Goal: Task Accomplishment & Management: Manage account settings

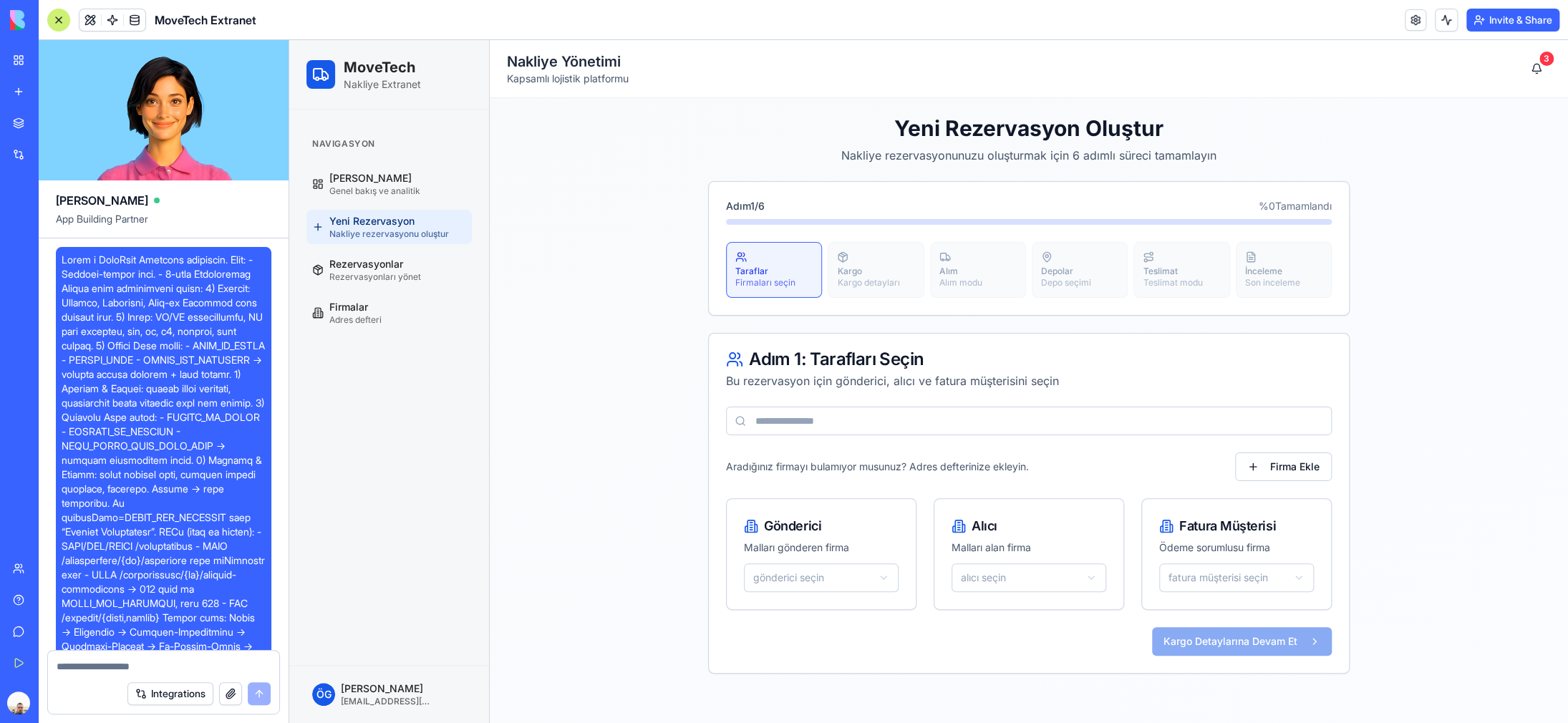
scroll to position [1815, 0]
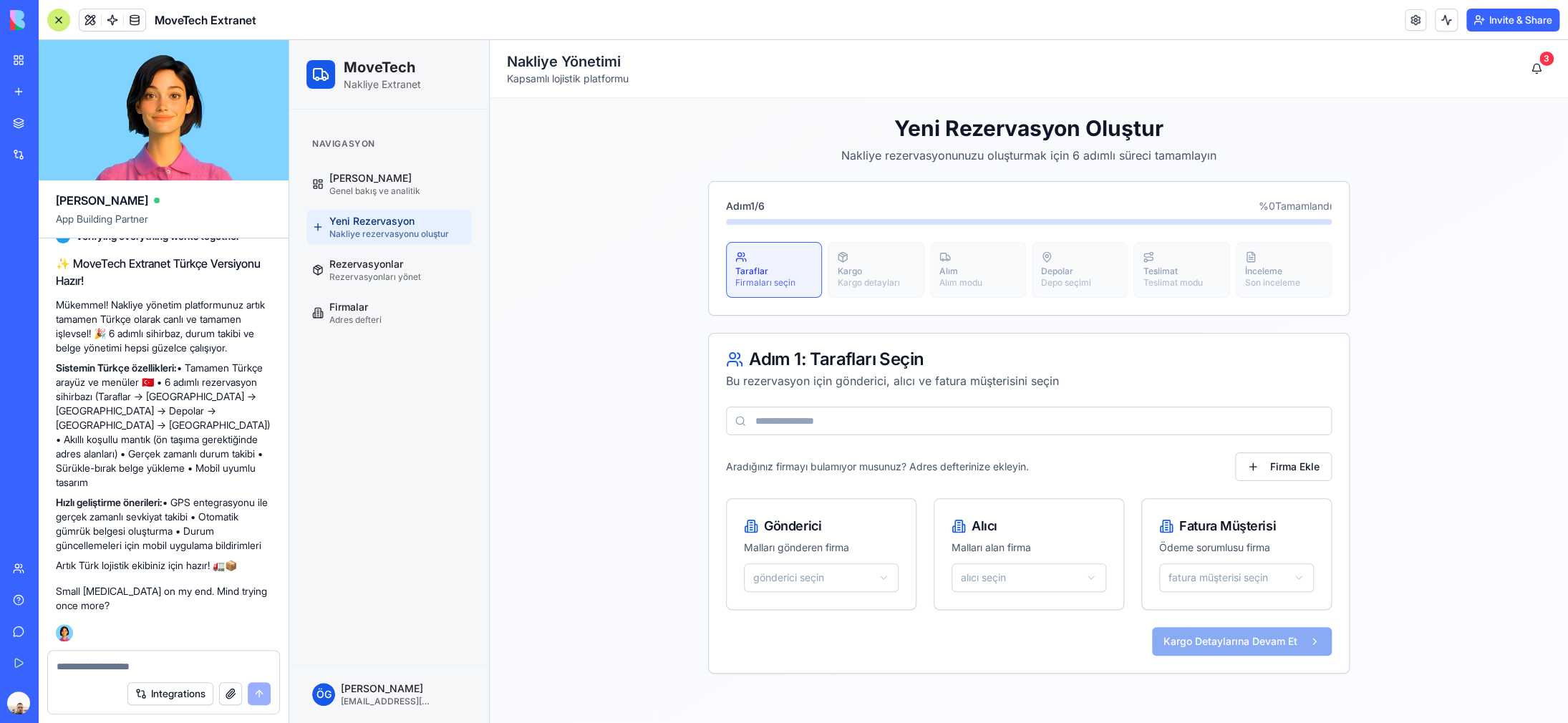
click at [894, 422] on input at bounding box center [1029, 421] width 606 height 29
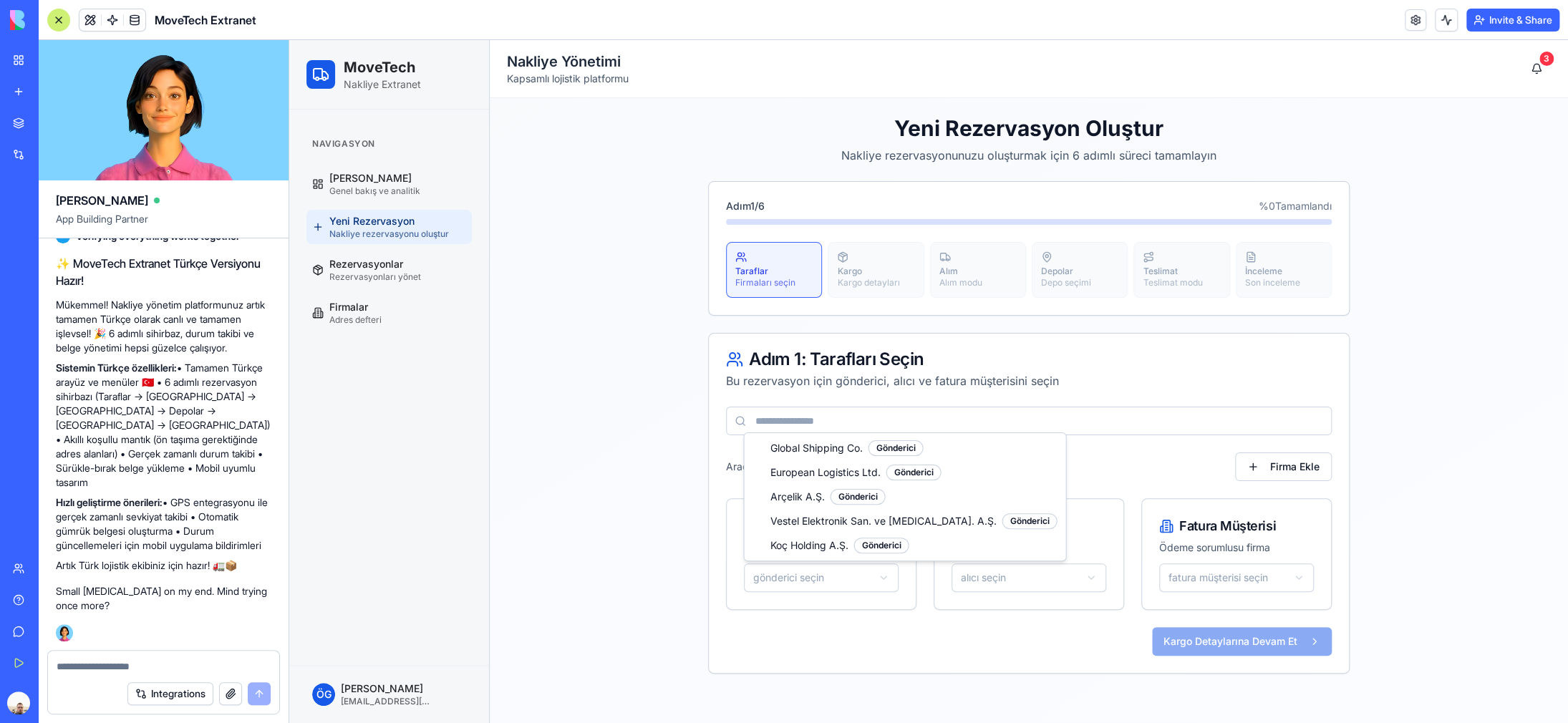
click at [833, 578] on html "MoveTech Nakliye Extranet Navigasyon Ana Sayfa Genel bakış ve analitik Yeni Rez…" at bounding box center [928, 382] width 1278 height 683
click at [600, 448] on html "MoveTech Nakliye Extranet Navigasyon Ana Sayfa Genel bakış ve analitik Yeni Rez…" at bounding box center [928, 382] width 1278 height 683
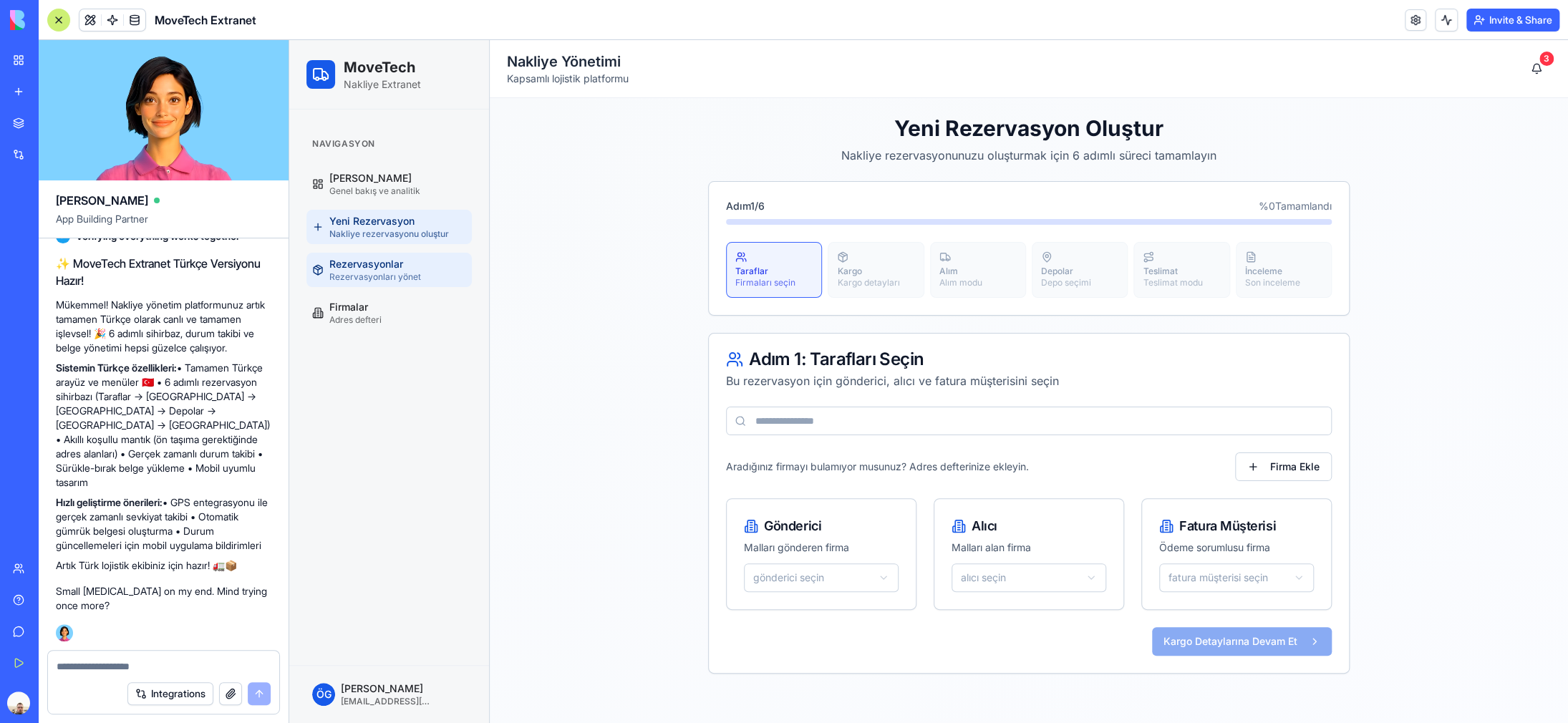
click at [400, 272] on span "Rezervasyonları yönet" at bounding box center [375, 277] width 92 height 12
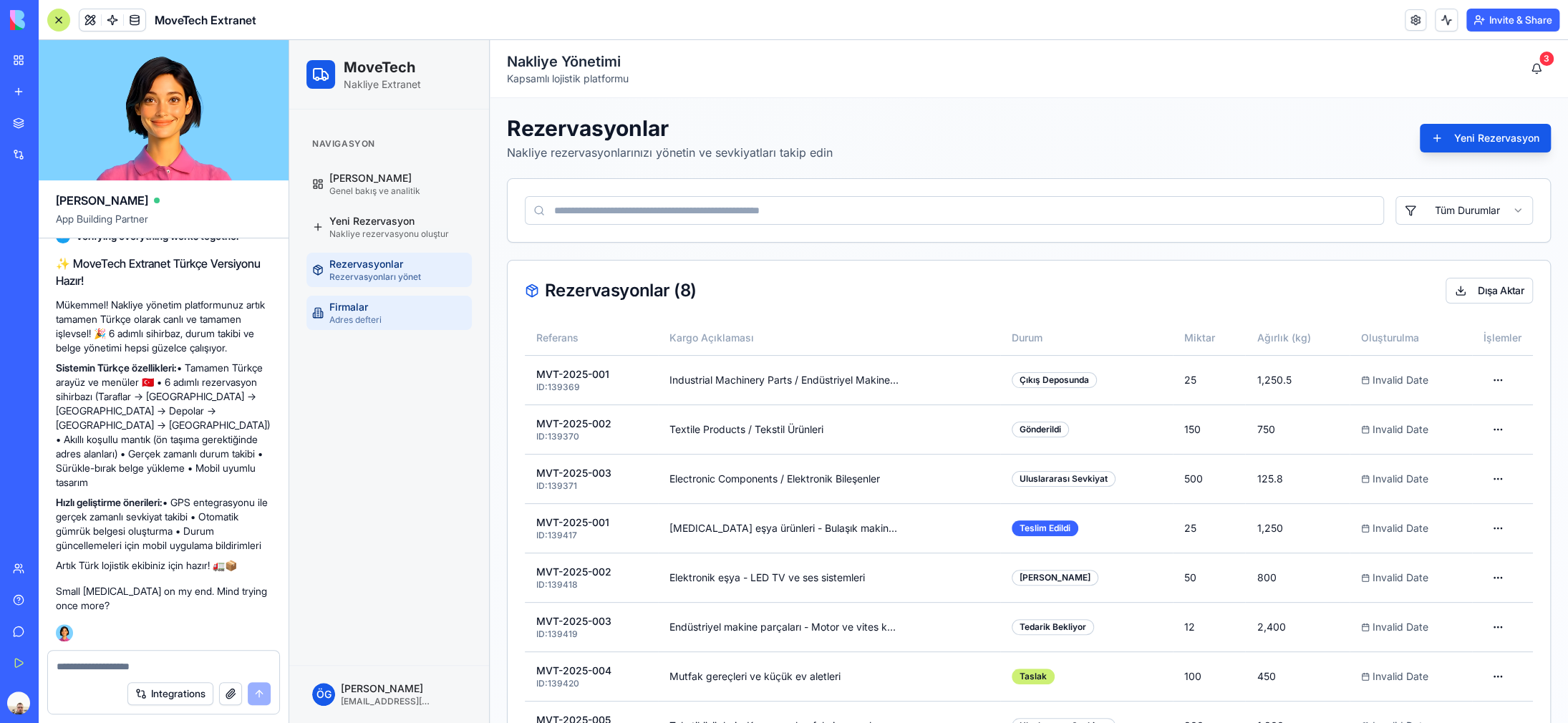
click at [374, 305] on div "Firmalar Adres defteri" at bounding box center [355, 313] width 52 height 26
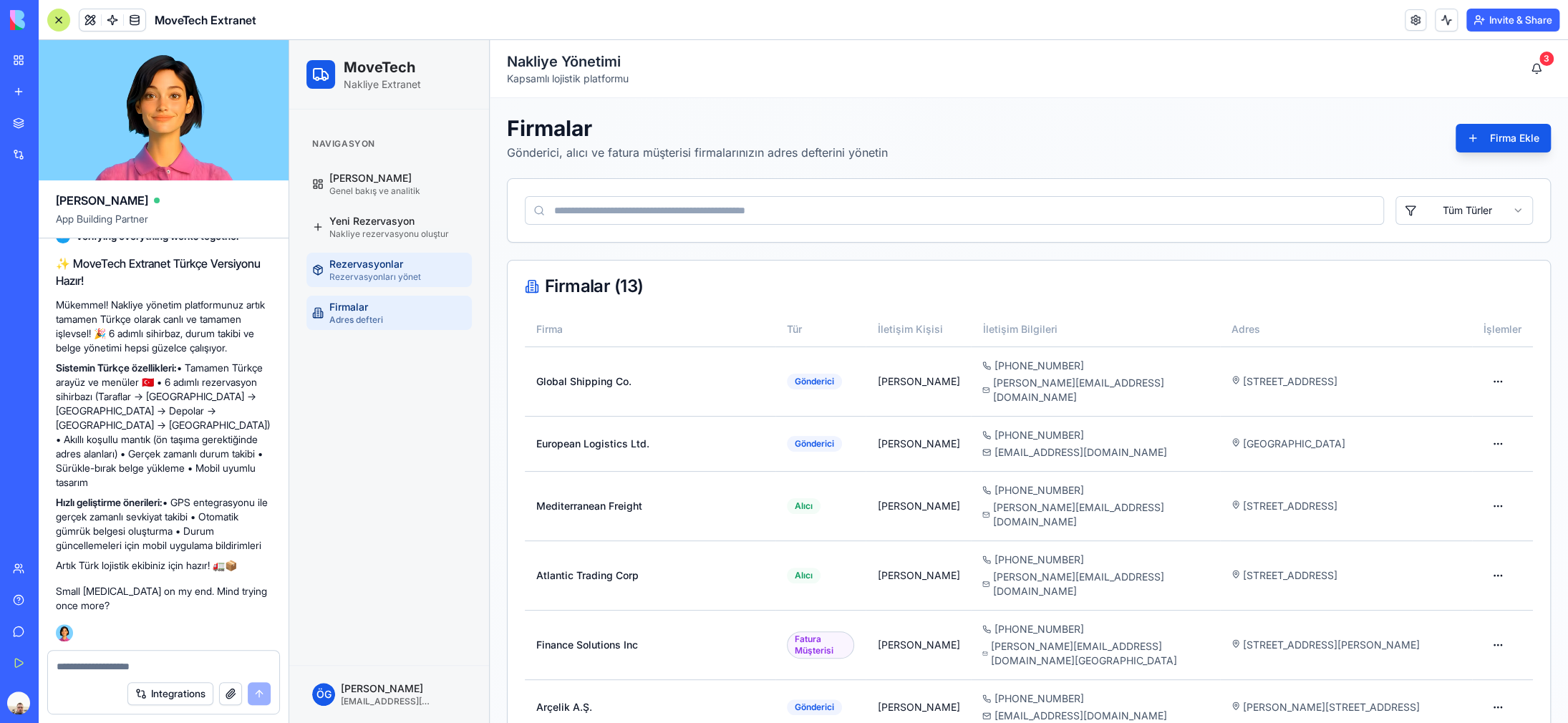
click at [399, 265] on span "Rezervasyonlar" at bounding box center [365, 264] width 74 height 14
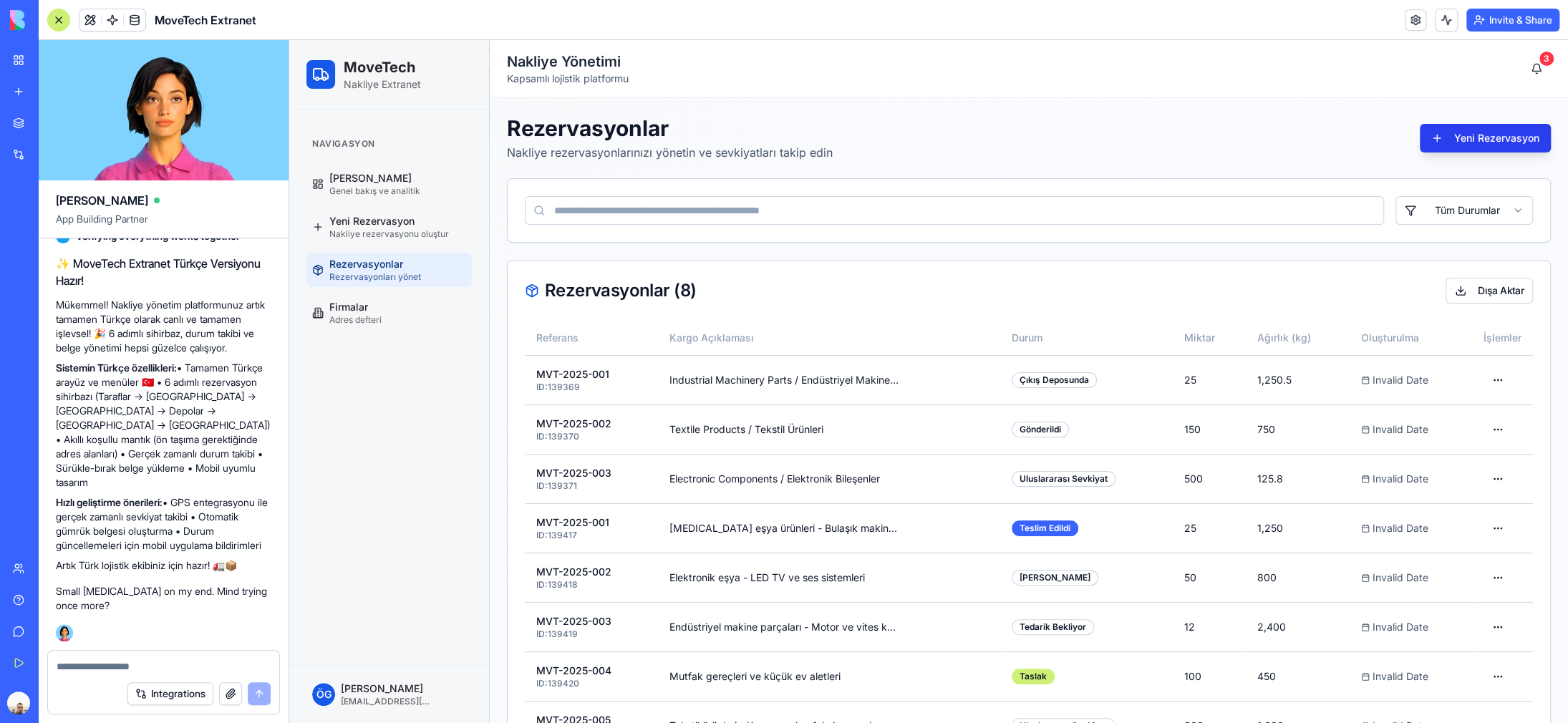
click at [1498, 144] on button "Yeni Rezervasyon" at bounding box center [1485, 138] width 131 height 29
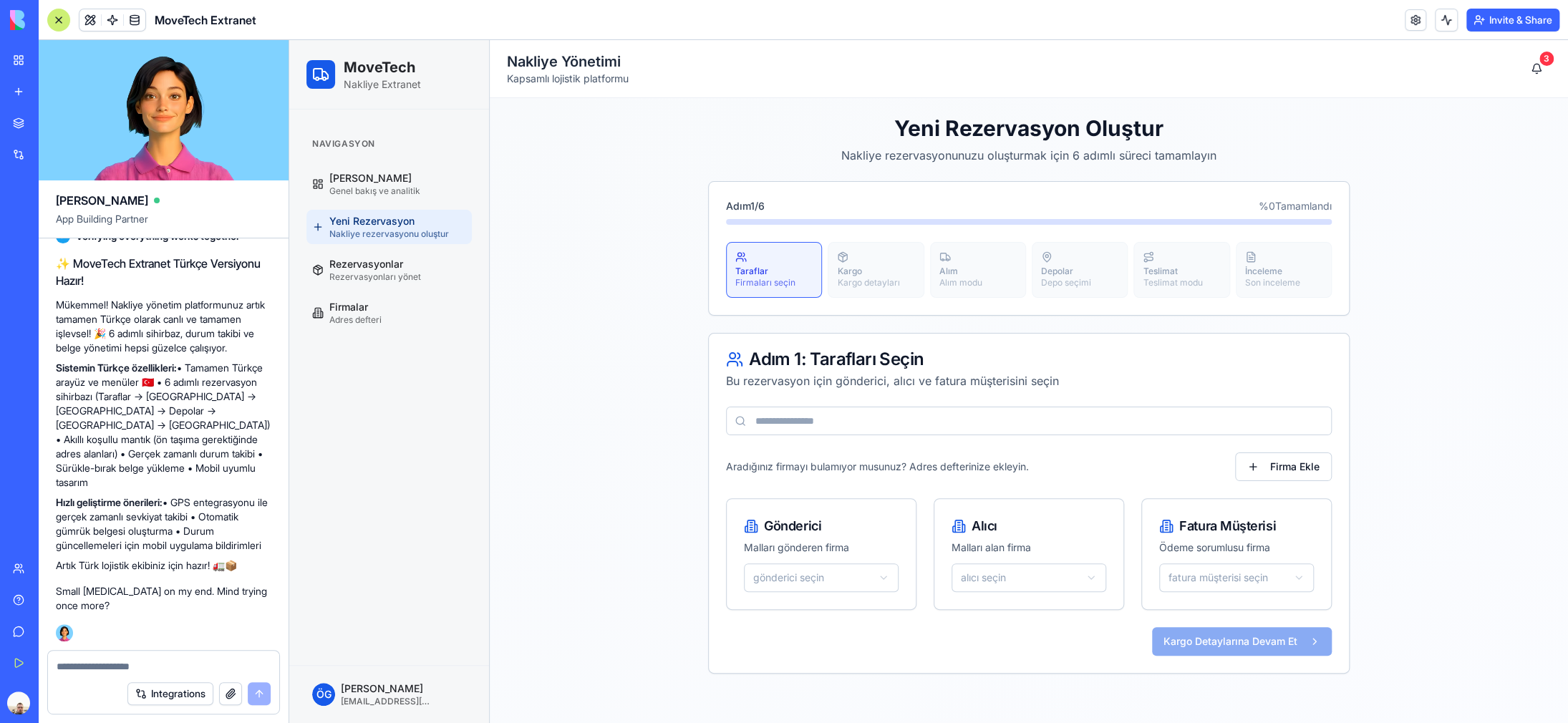
click at [840, 424] on input at bounding box center [1029, 421] width 606 height 29
click at [1538, 69] on button "3" at bounding box center [1536, 69] width 29 height 29
click at [1546, 55] on div "3" at bounding box center [1546, 58] width 14 height 14
click at [1541, 68] on button "3" at bounding box center [1536, 69] width 29 height 29
click at [363, 182] on span "[PERSON_NAME]" at bounding box center [370, 177] width 82 height 14
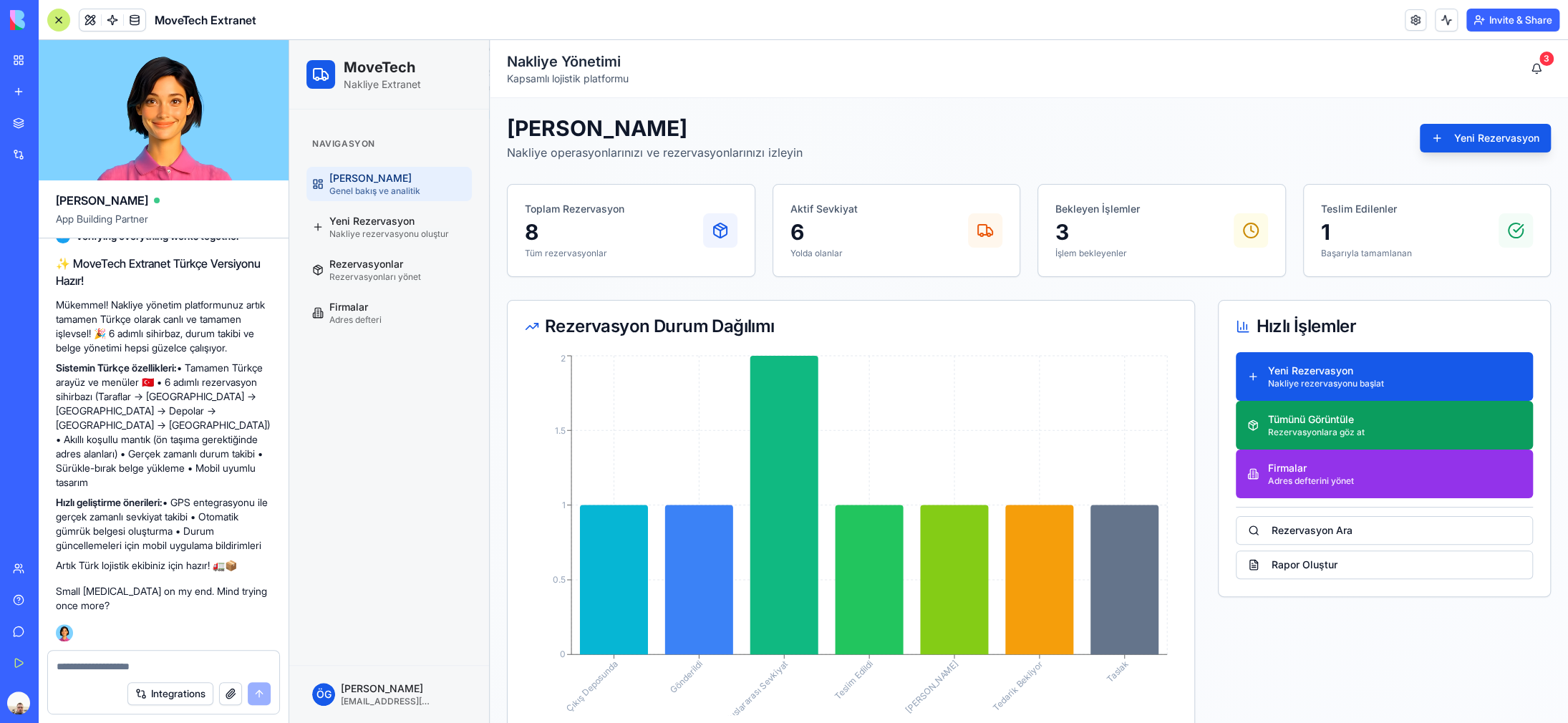
click at [1518, 18] on button "Invite & Share" at bounding box center [1512, 20] width 93 height 23
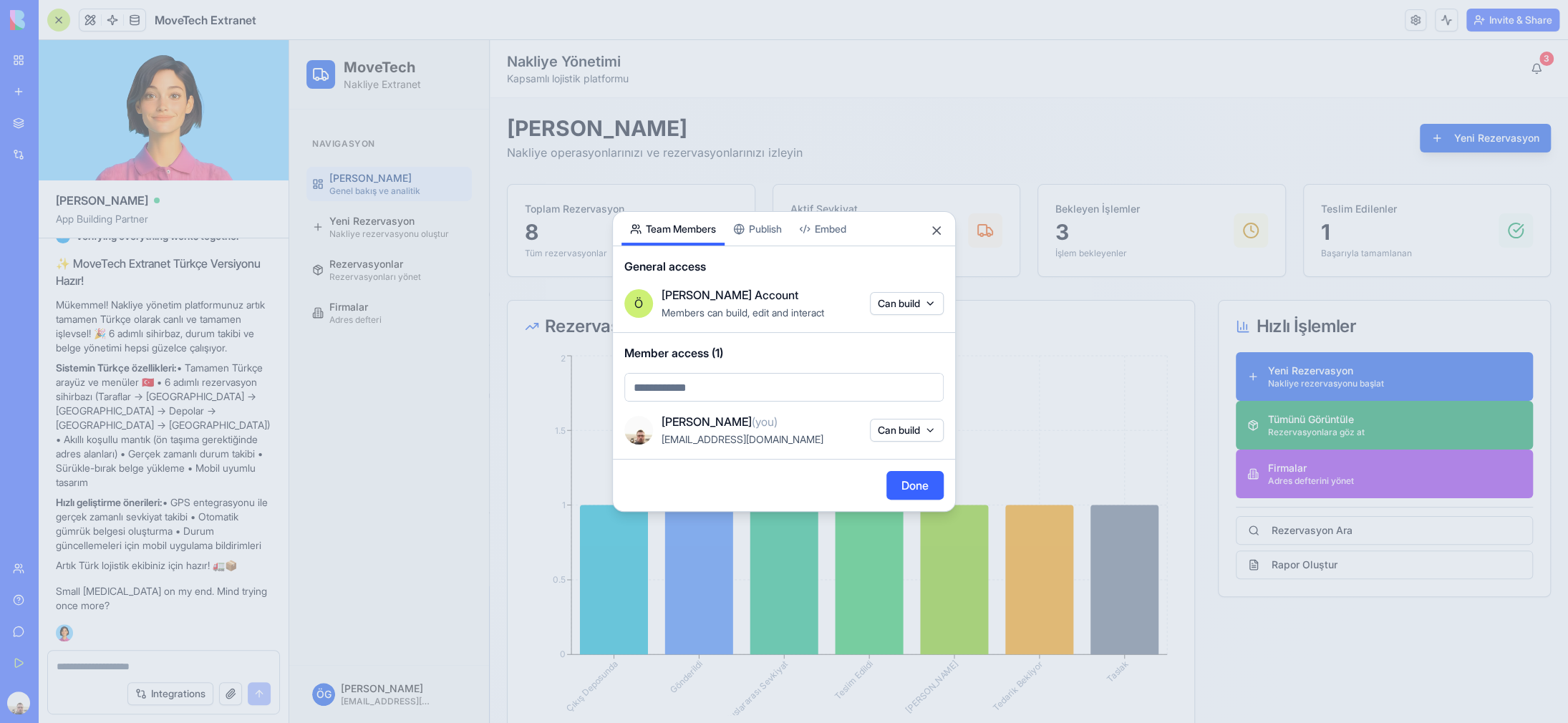
click at [768, 230] on div "Share App Team Members Publish Embed General access [PERSON_NAME] Account Membe…" at bounding box center [784, 362] width 343 height 301
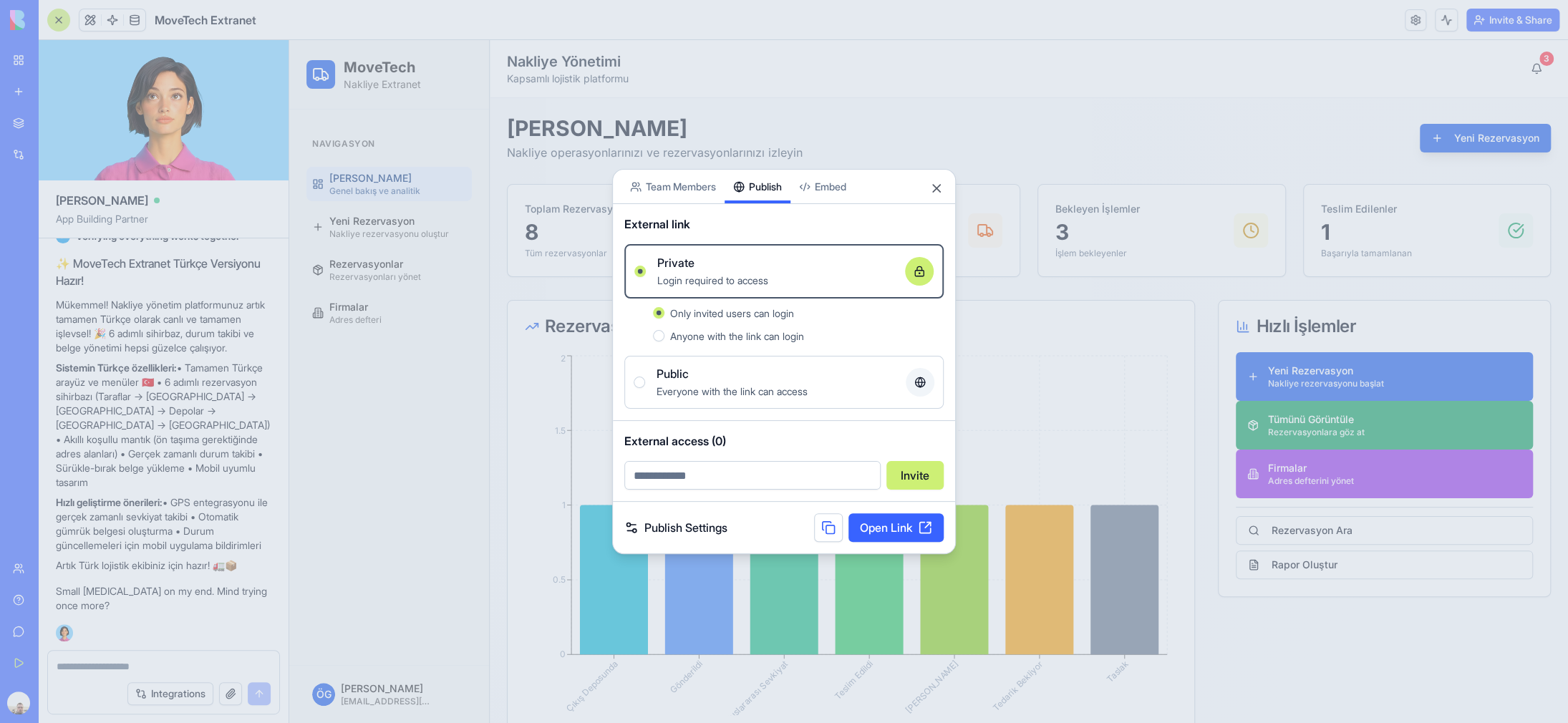
click at [665, 336] on div "Anyone with the link can login" at bounding box center [798, 336] width 291 height 17
click at [665, 336] on button "Anyone with the link can login" at bounding box center [659, 336] width 12 height 12
click at [843, 383] on div "Everyone with the link can access" at bounding box center [776, 391] width 238 height 17
click at [645, 382] on button "Public Everyone with the link can access" at bounding box center [640, 383] width 12 height 12
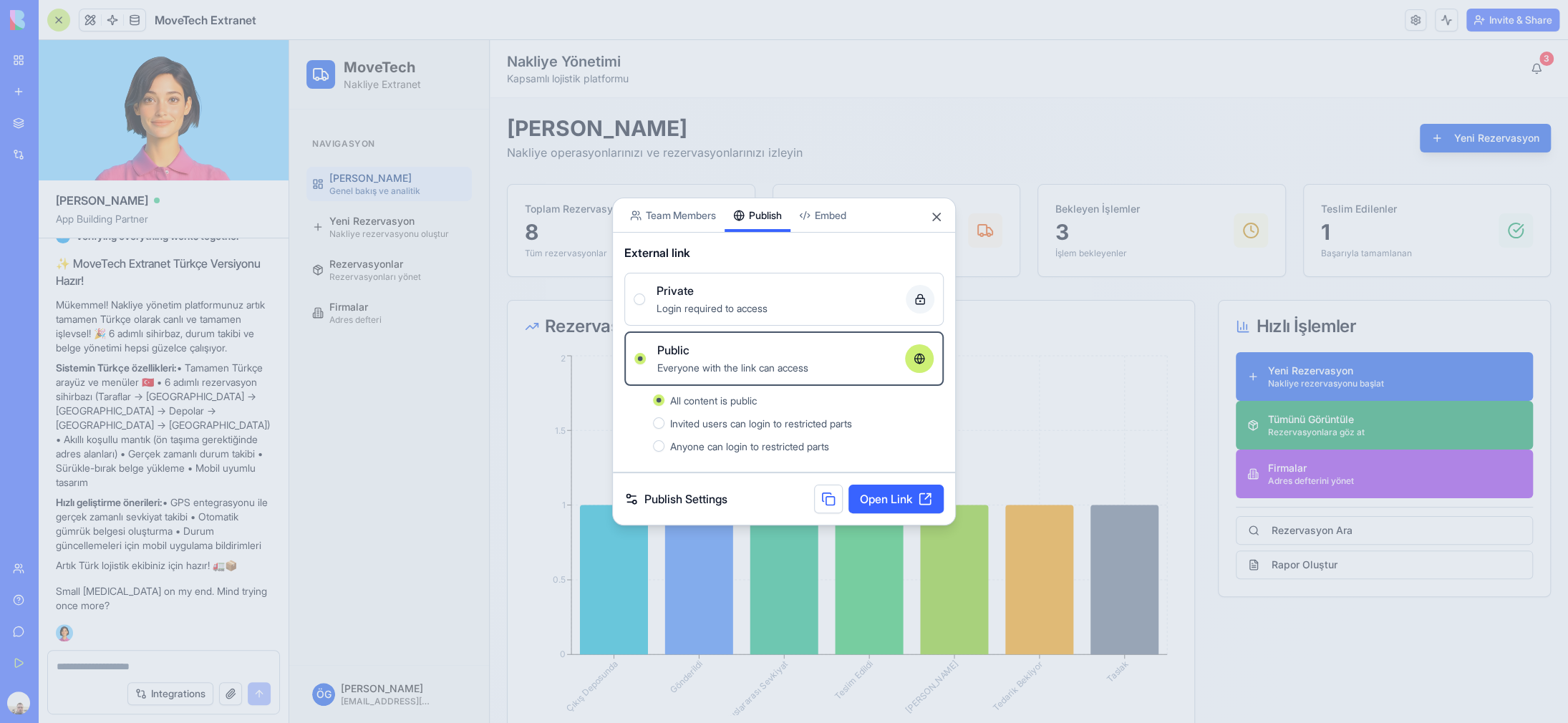
click at [796, 295] on div "Private" at bounding box center [776, 291] width 238 height 17
click at [645, 295] on button "Private Login required to access" at bounding box center [640, 299] width 12 height 12
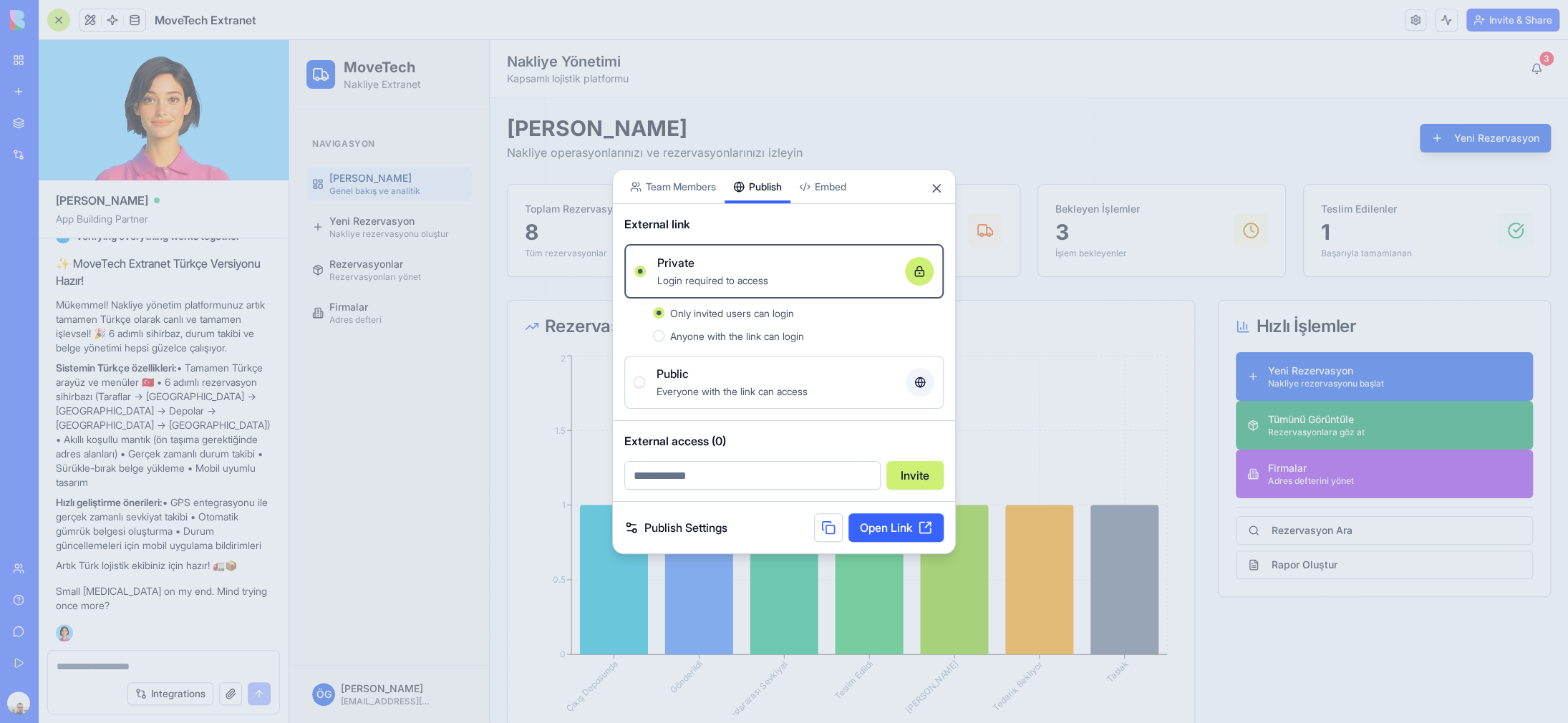
click at [722, 340] on span "Anyone with the link can login" at bounding box center [737, 336] width 134 height 12
click at [665, 340] on button "Anyone with the link can login" at bounding box center [659, 336] width 12 height 12
click at [775, 381] on div "Public" at bounding box center [776, 374] width 238 height 17
click at [645, 381] on button "Public Everyone with the link can access" at bounding box center [640, 383] width 12 height 12
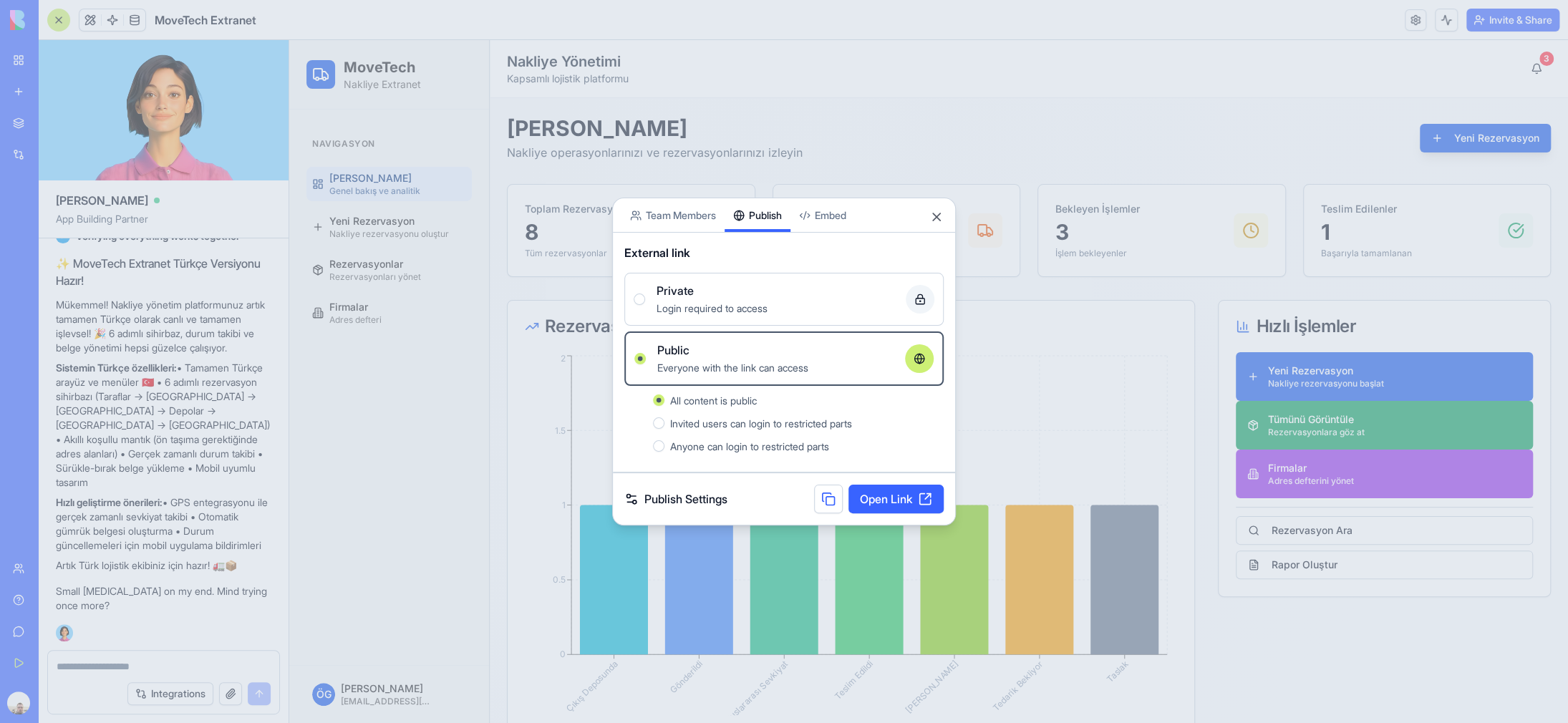
click at [632, 493] on link "Publish Settings" at bounding box center [675, 499] width 103 height 17
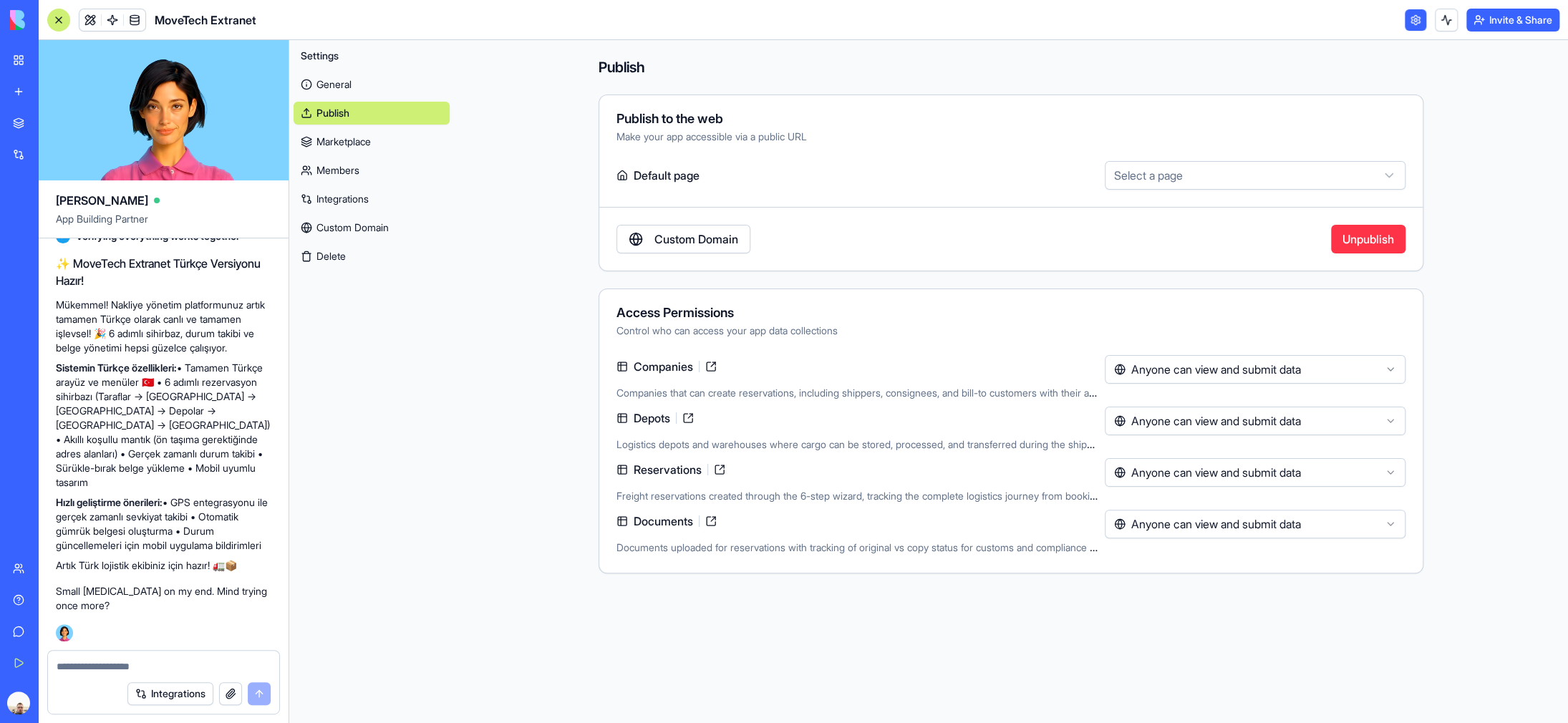
click at [1518, 24] on button "Invite & Share" at bounding box center [1512, 20] width 93 height 23
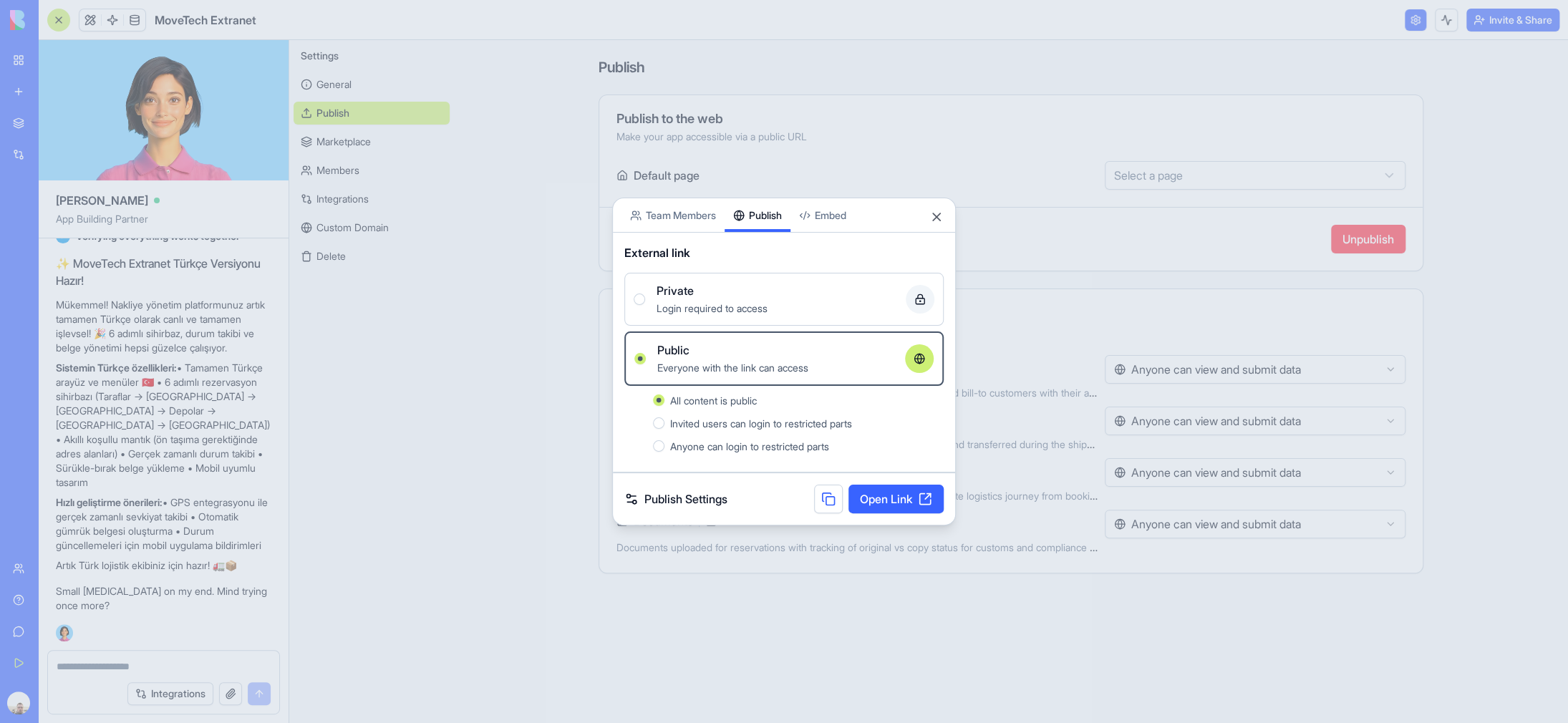
click at [890, 501] on link "Open Link" at bounding box center [896, 499] width 95 height 29
click at [684, 496] on link "Publish Settings" at bounding box center [675, 499] width 103 height 17
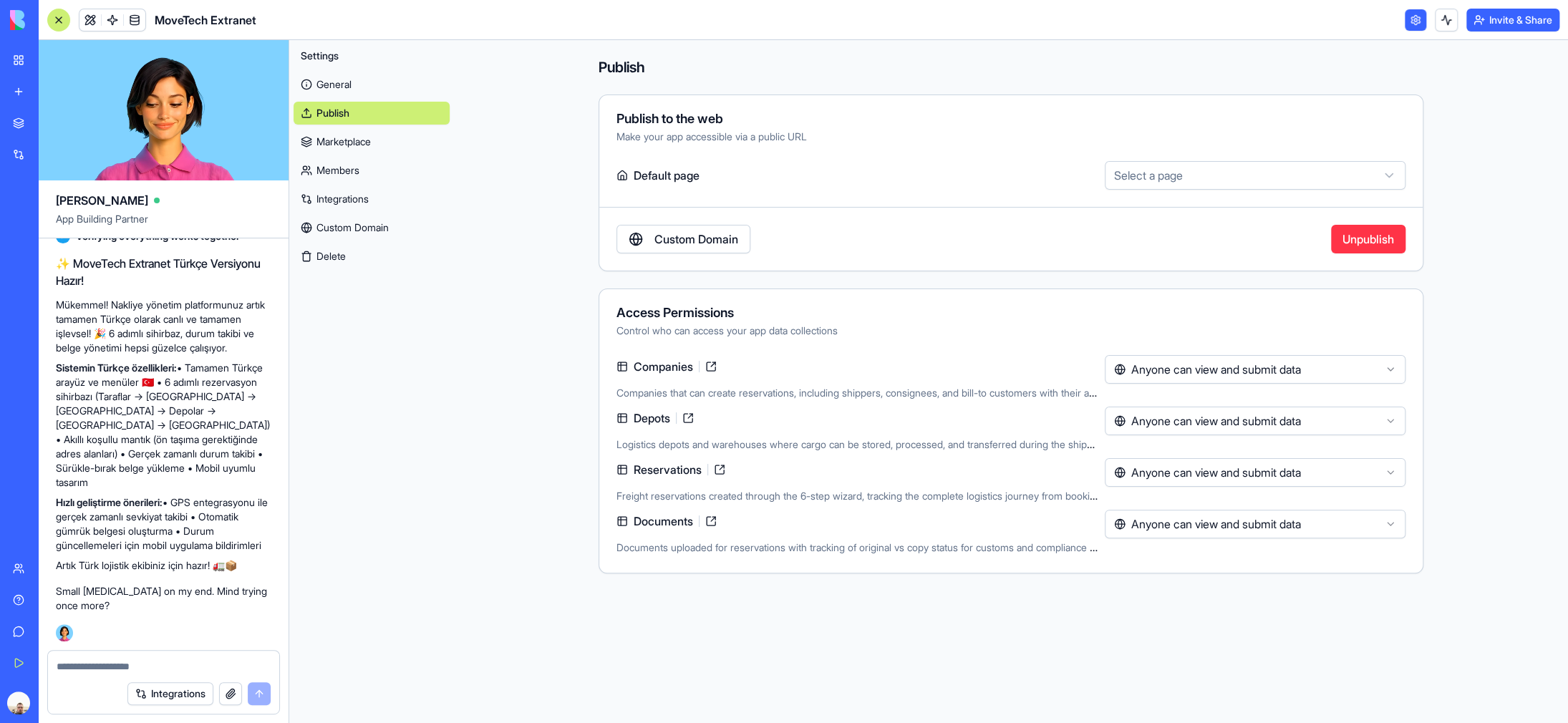
click at [1202, 173] on html "BETA My Workspace New app Marketplace Integrations Recent Giveaway Manager Kara…" at bounding box center [784, 362] width 1568 height 723
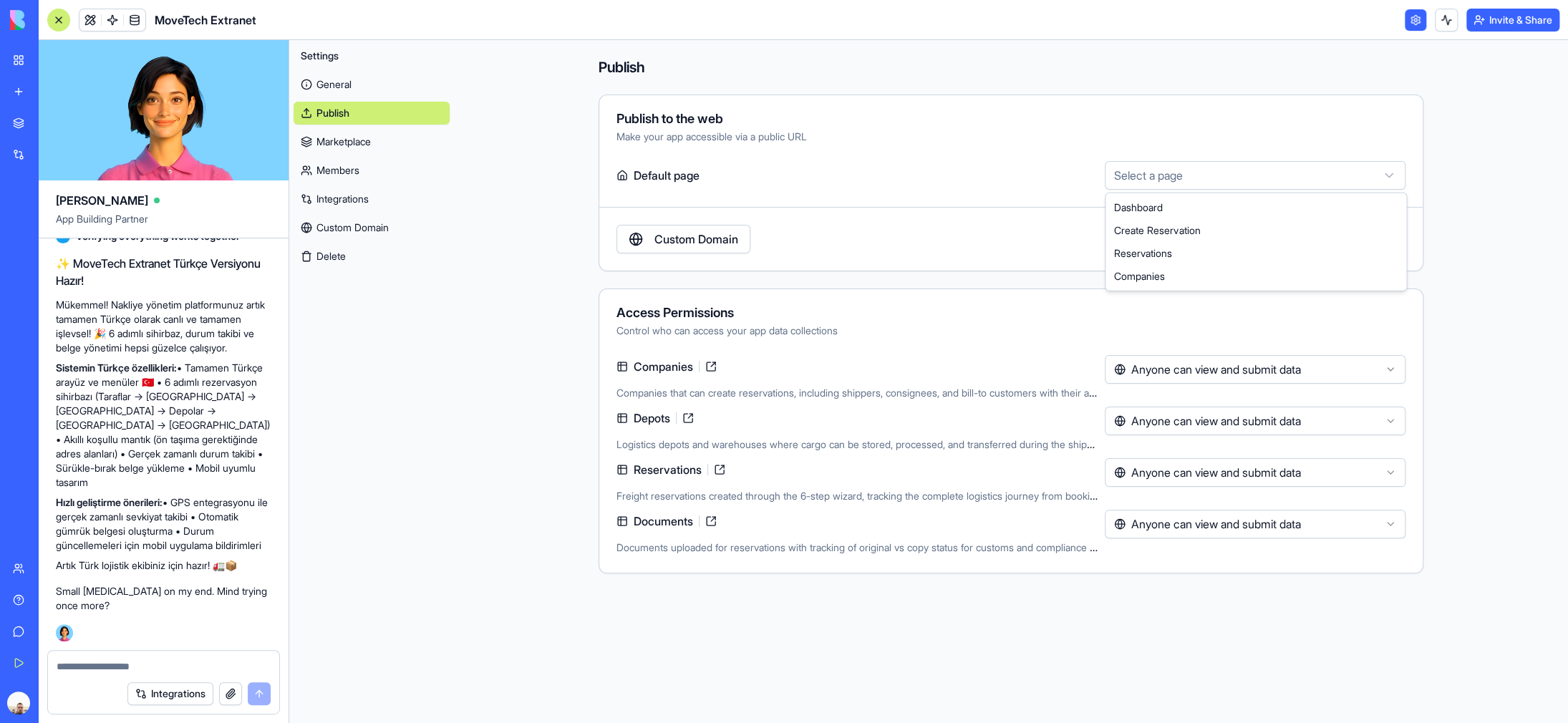
click at [1509, 132] on html "BETA My Workspace New app Marketplace Integrations Recent Giveaway Manager Kara…" at bounding box center [784, 362] width 1568 height 723
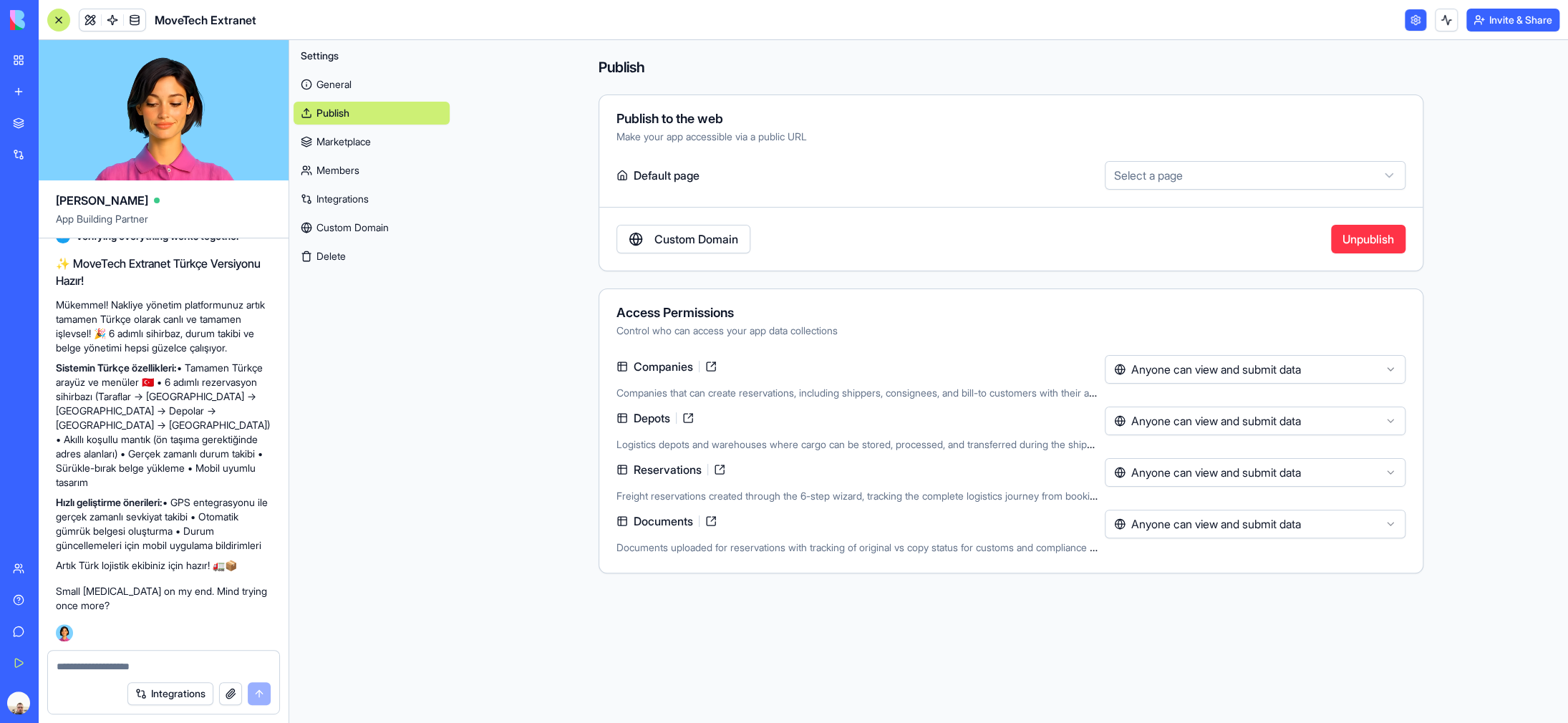
click at [330, 89] on link "General" at bounding box center [371, 84] width 156 height 23
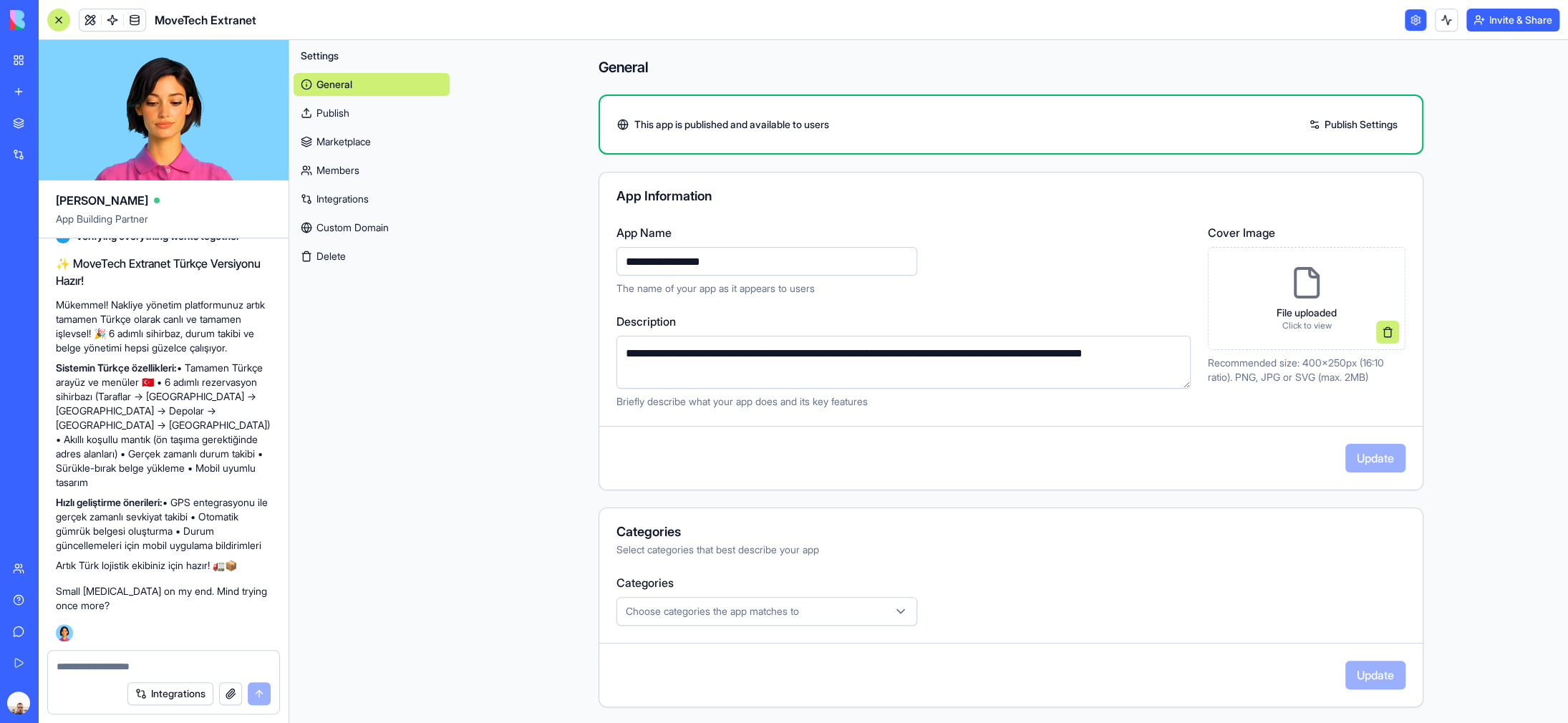
click at [1366, 124] on link "Publish Settings" at bounding box center [1352, 125] width 103 height 23
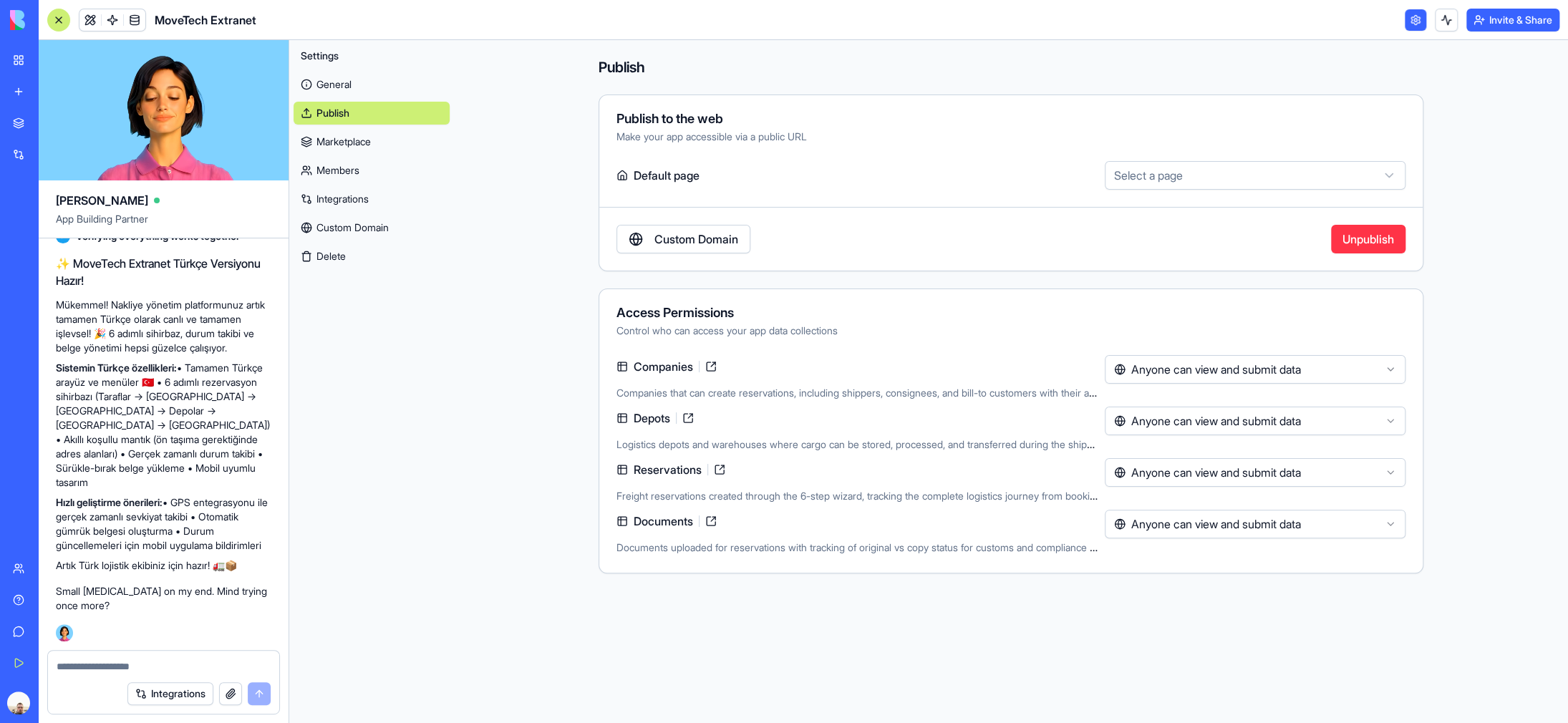
click at [338, 147] on link "Marketplace" at bounding box center [371, 142] width 156 height 23
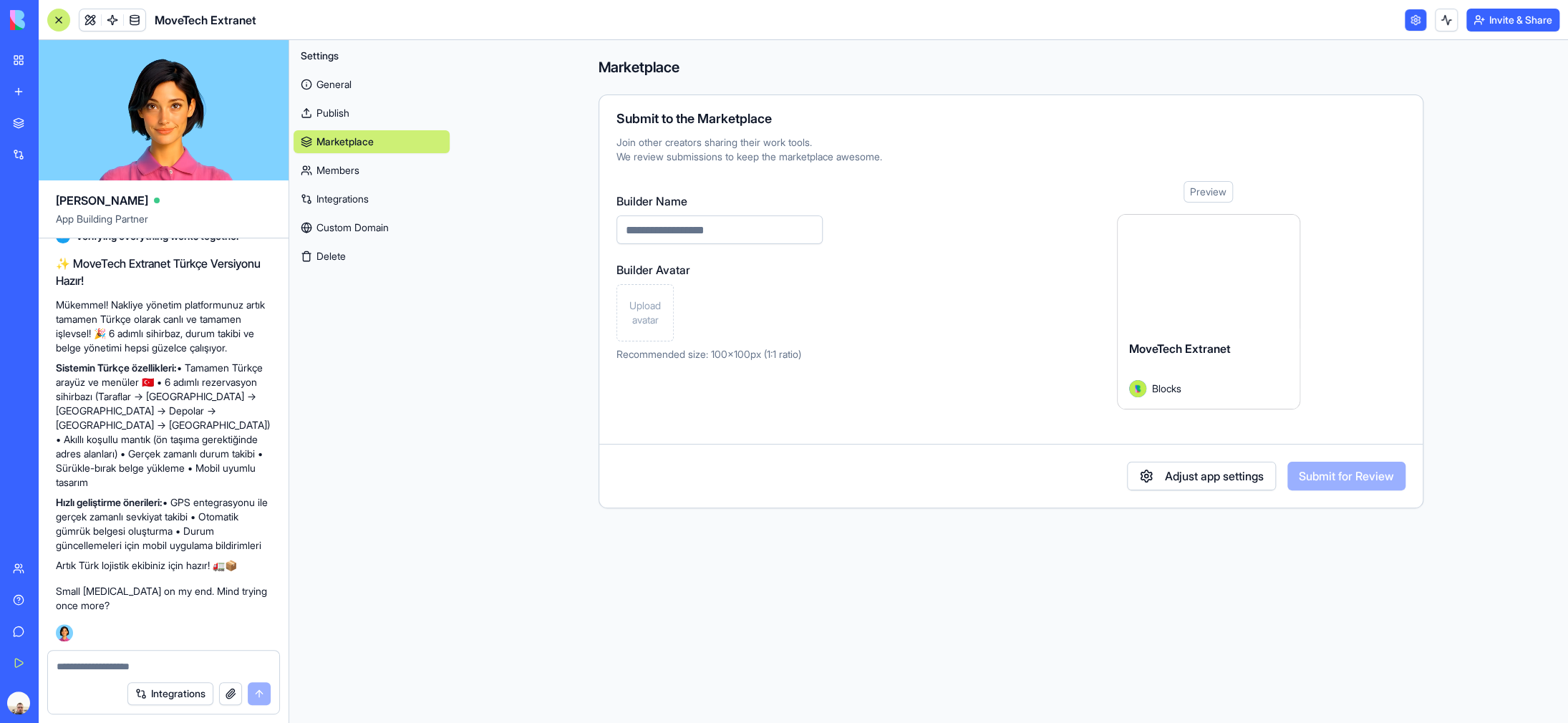
click at [334, 178] on link "Members" at bounding box center [371, 171] width 156 height 23
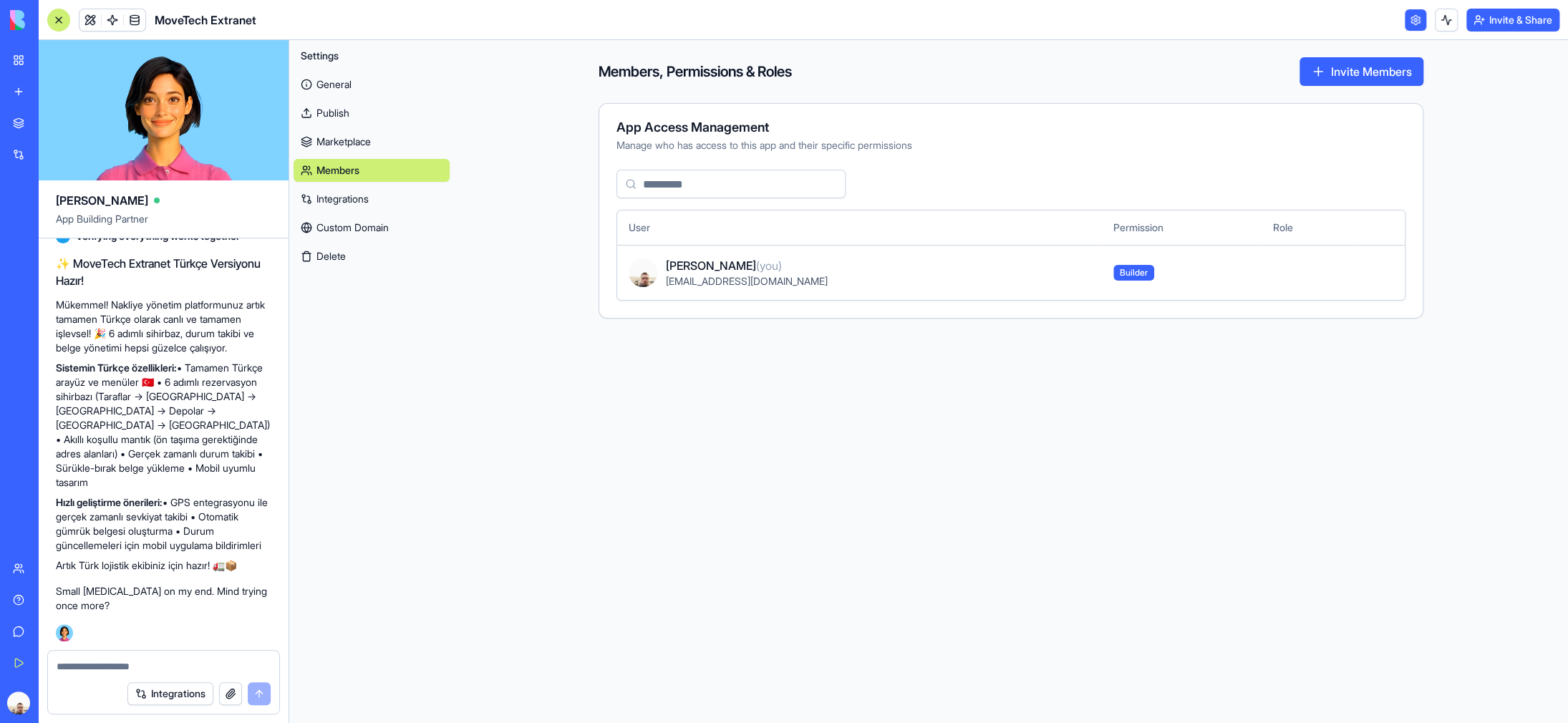
click at [349, 199] on link "Integrations" at bounding box center [371, 199] width 156 height 23
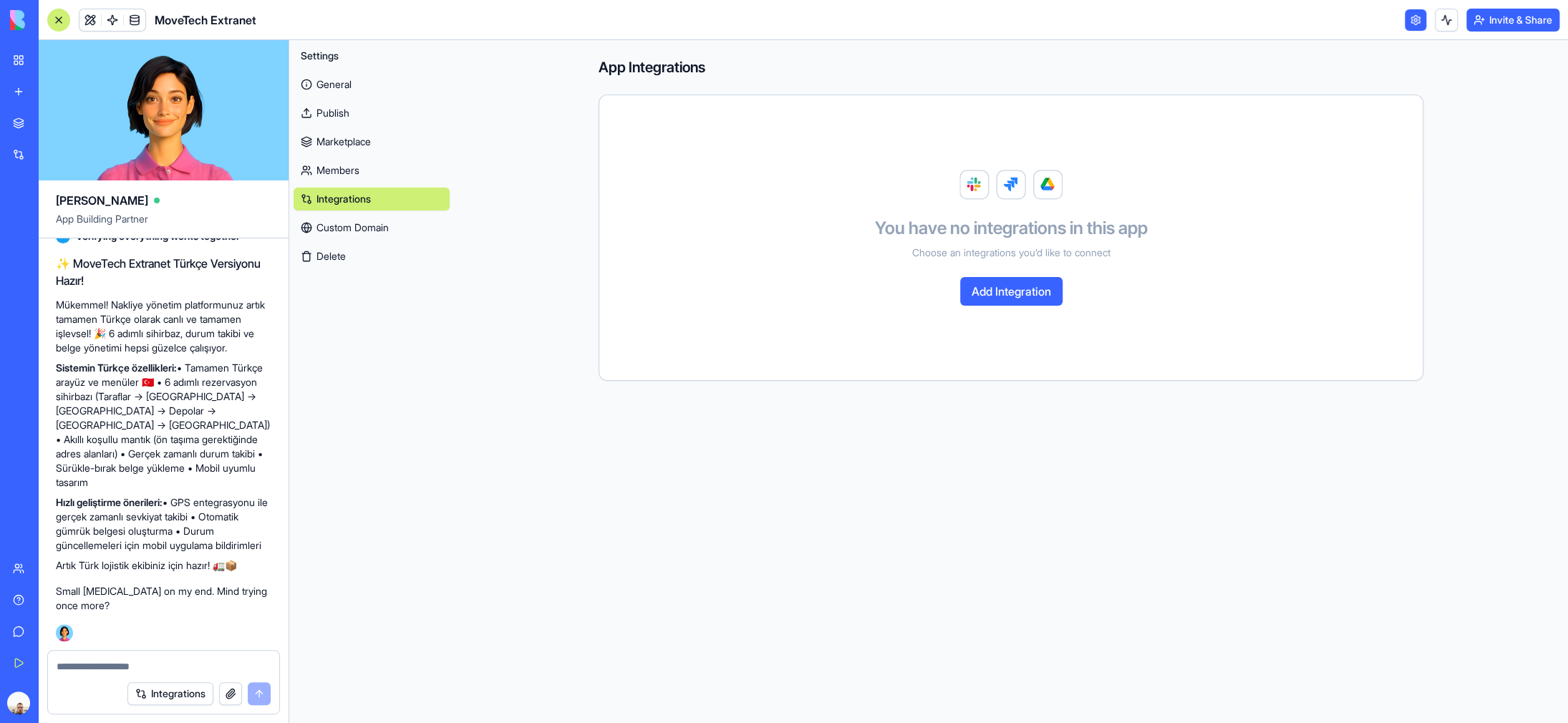
click at [374, 222] on link "Custom Domain" at bounding box center [371, 227] width 156 height 23
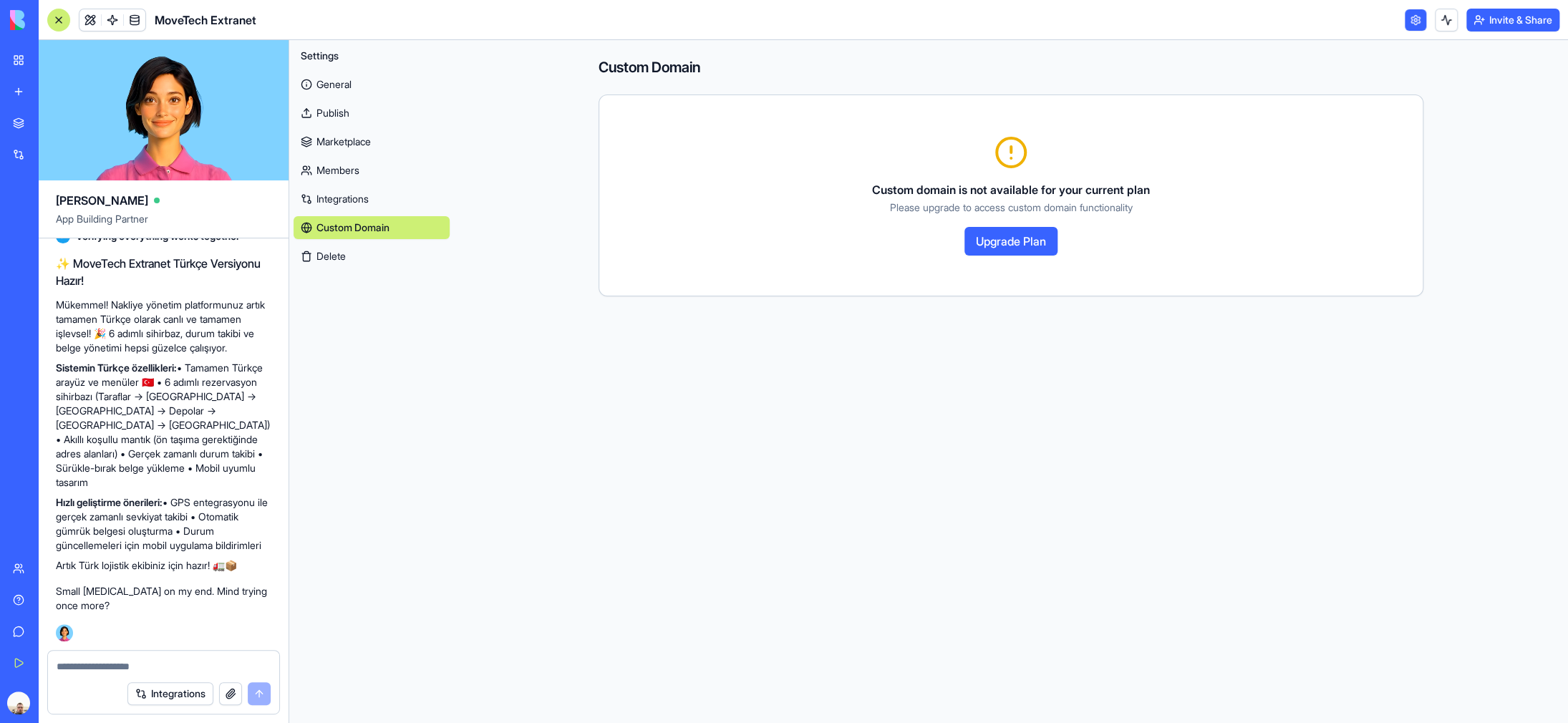
click at [323, 83] on link "General" at bounding box center [371, 84] width 156 height 23
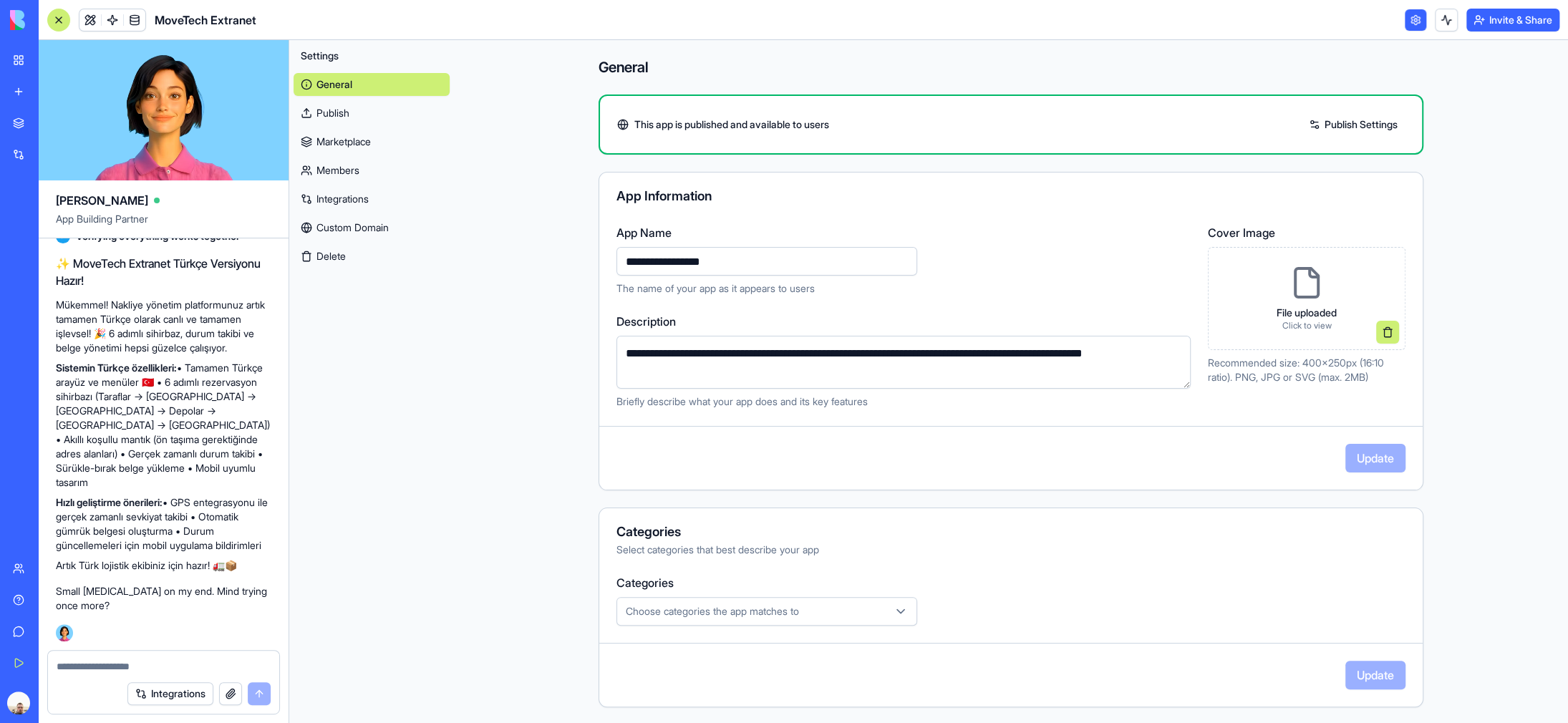
click at [61, 26] on div at bounding box center [59, 20] width 23 height 23
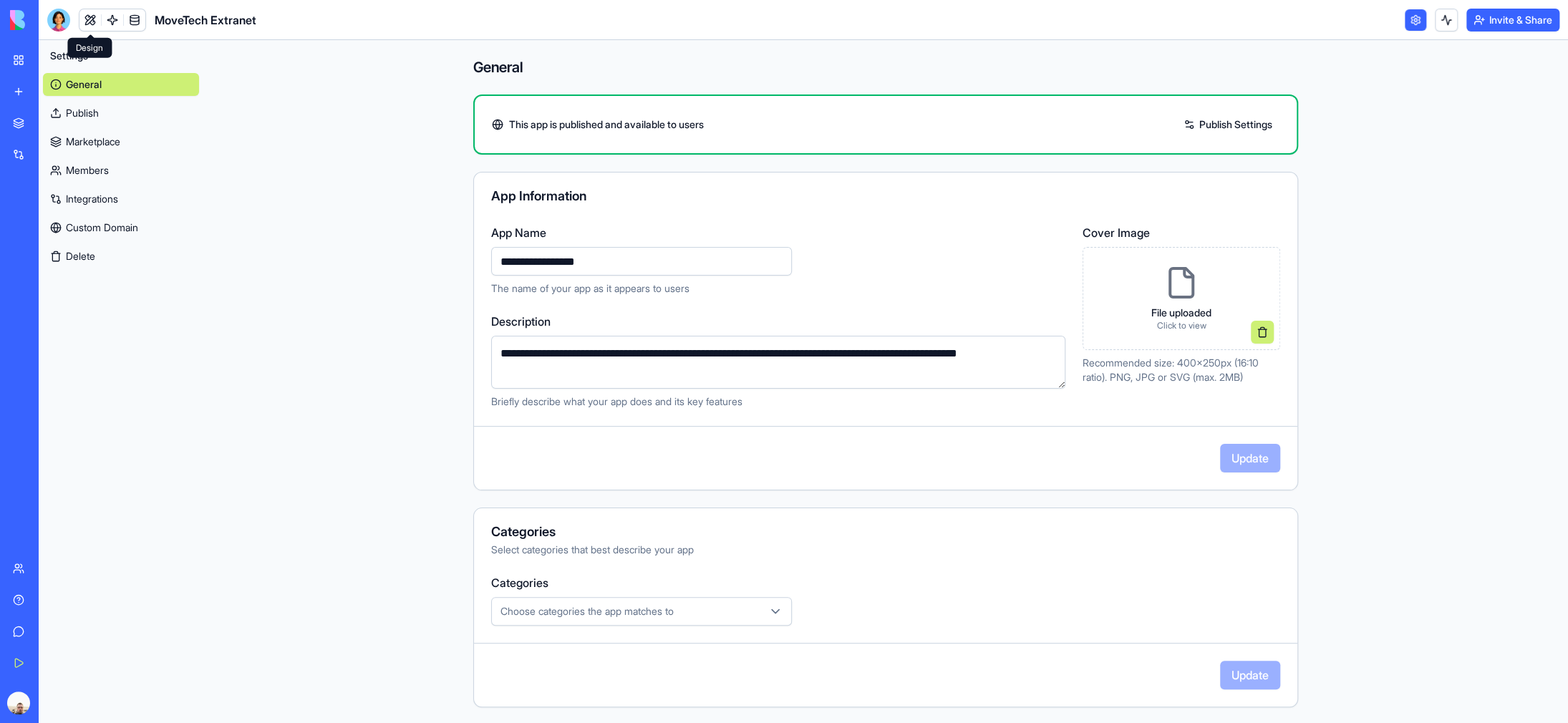
click at [89, 18] on link at bounding box center [90, 20] width 21 height 21
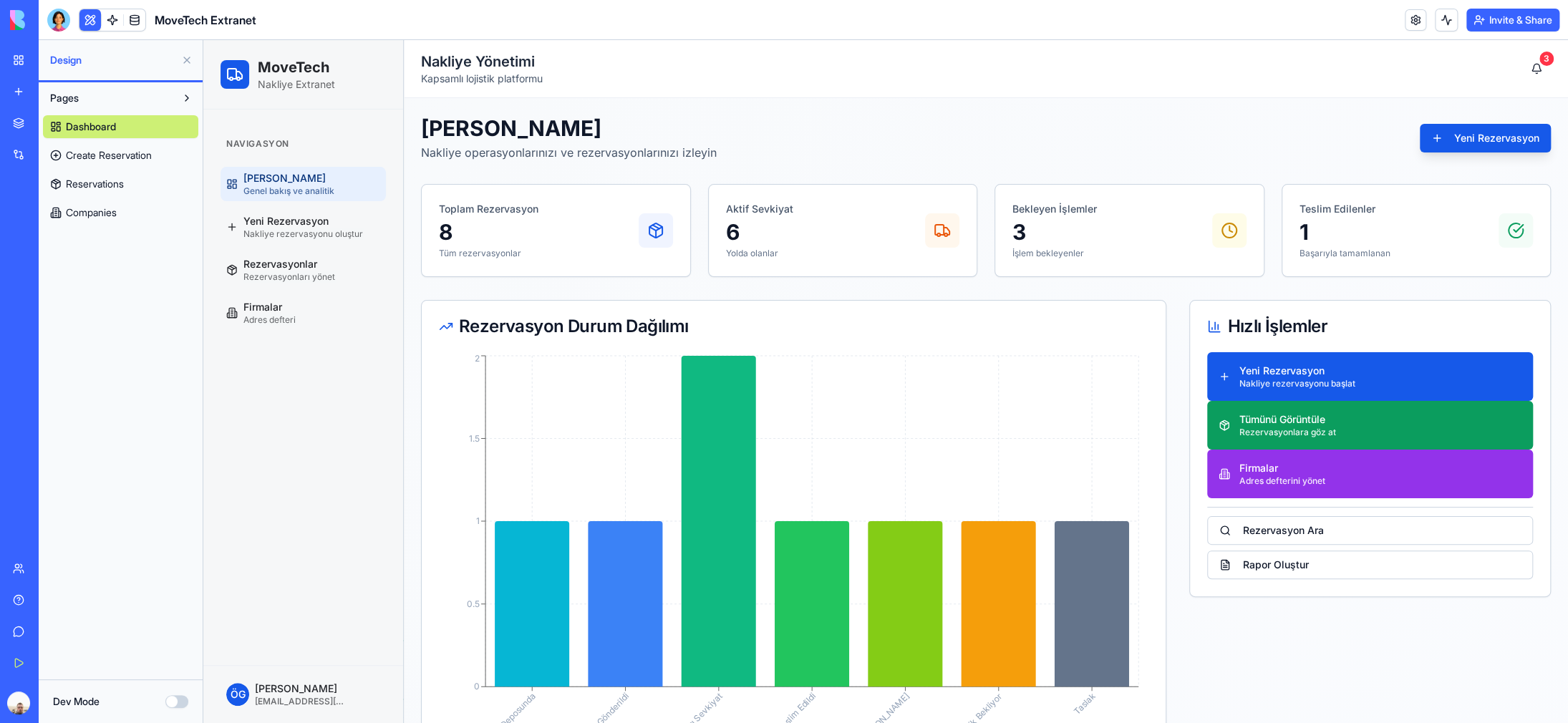
click at [1492, 18] on button "Invite & Share" at bounding box center [1512, 20] width 93 height 23
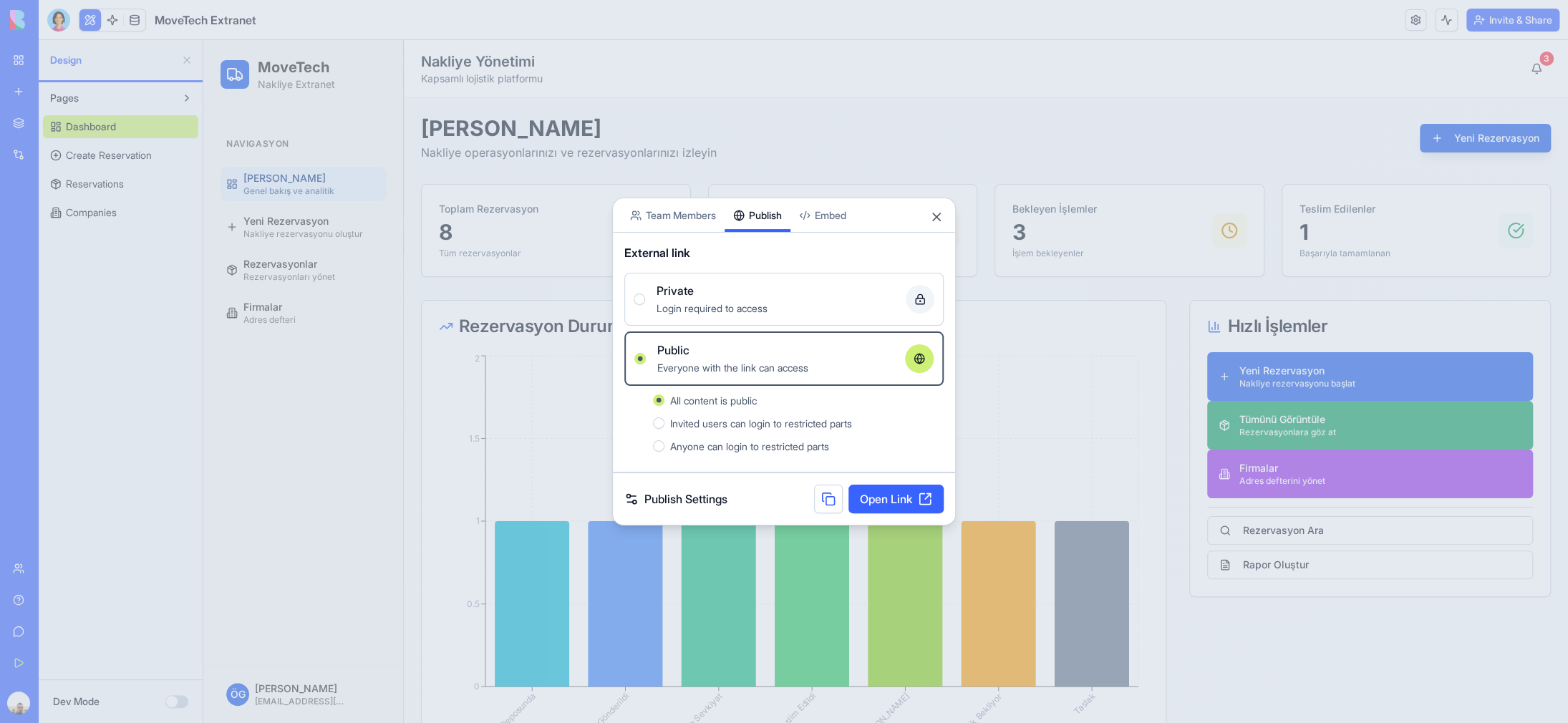
click at [829, 496] on button at bounding box center [829, 499] width 29 height 29
click at [939, 222] on button "Close" at bounding box center [936, 217] width 14 height 14
